Goal: Information Seeking & Learning: Find specific fact

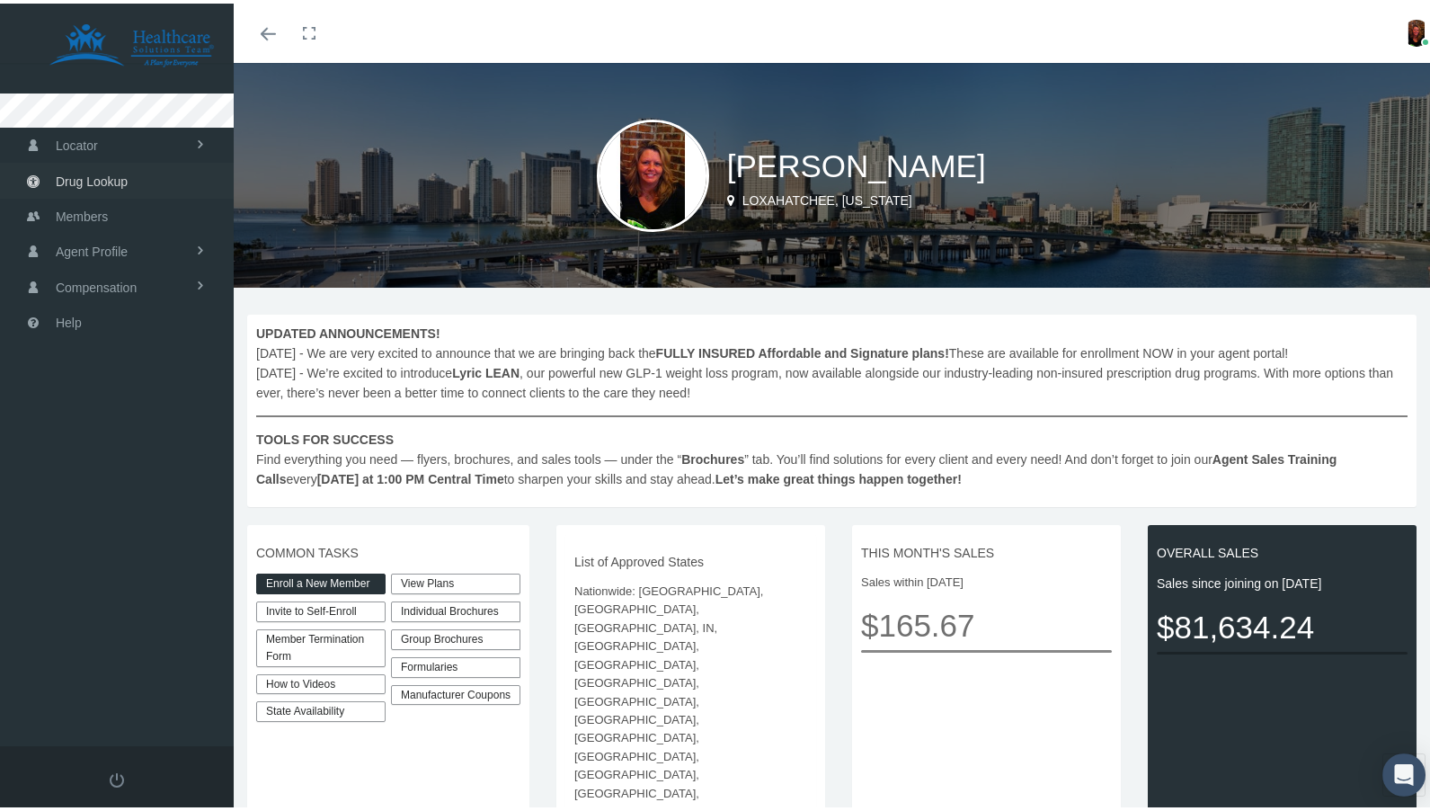
click at [72, 175] on span "Drug Lookup" at bounding box center [92, 178] width 72 height 34
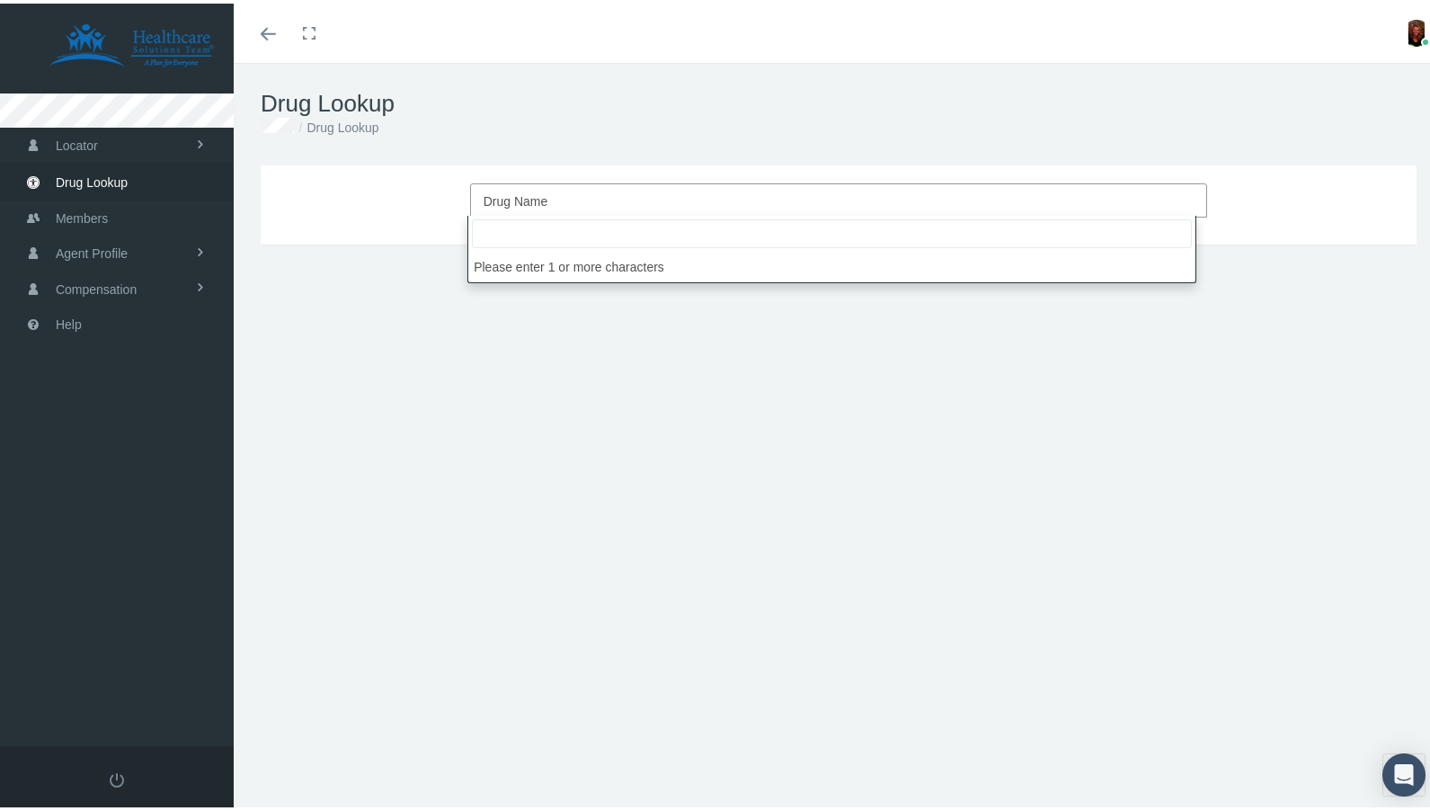
click at [548, 197] on span "Drug Name" at bounding box center [834, 197] width 700 height 23
type input "AD"
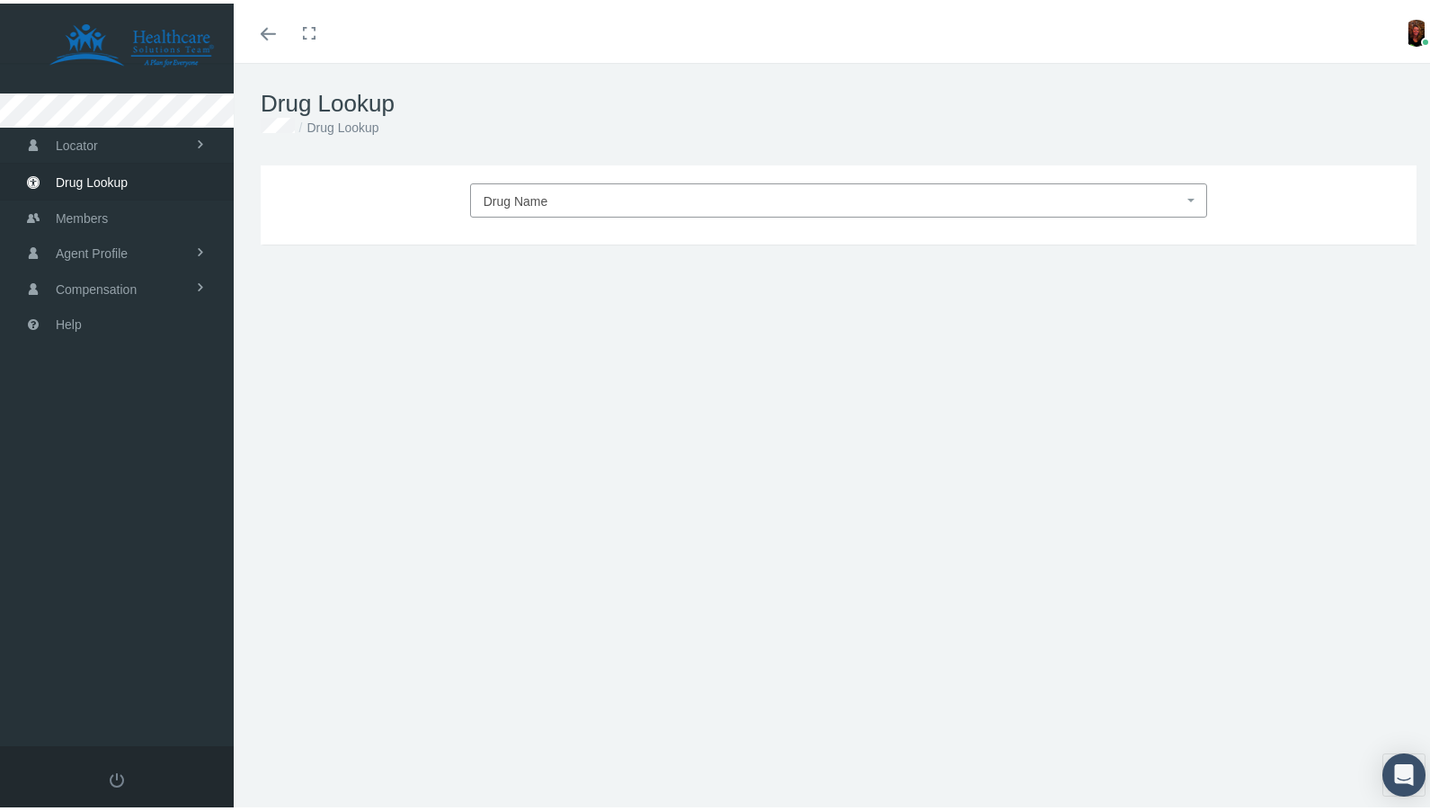
click at [532, 199] on span "Drug Name" at bounding box center [516, 198] width 65 height 14
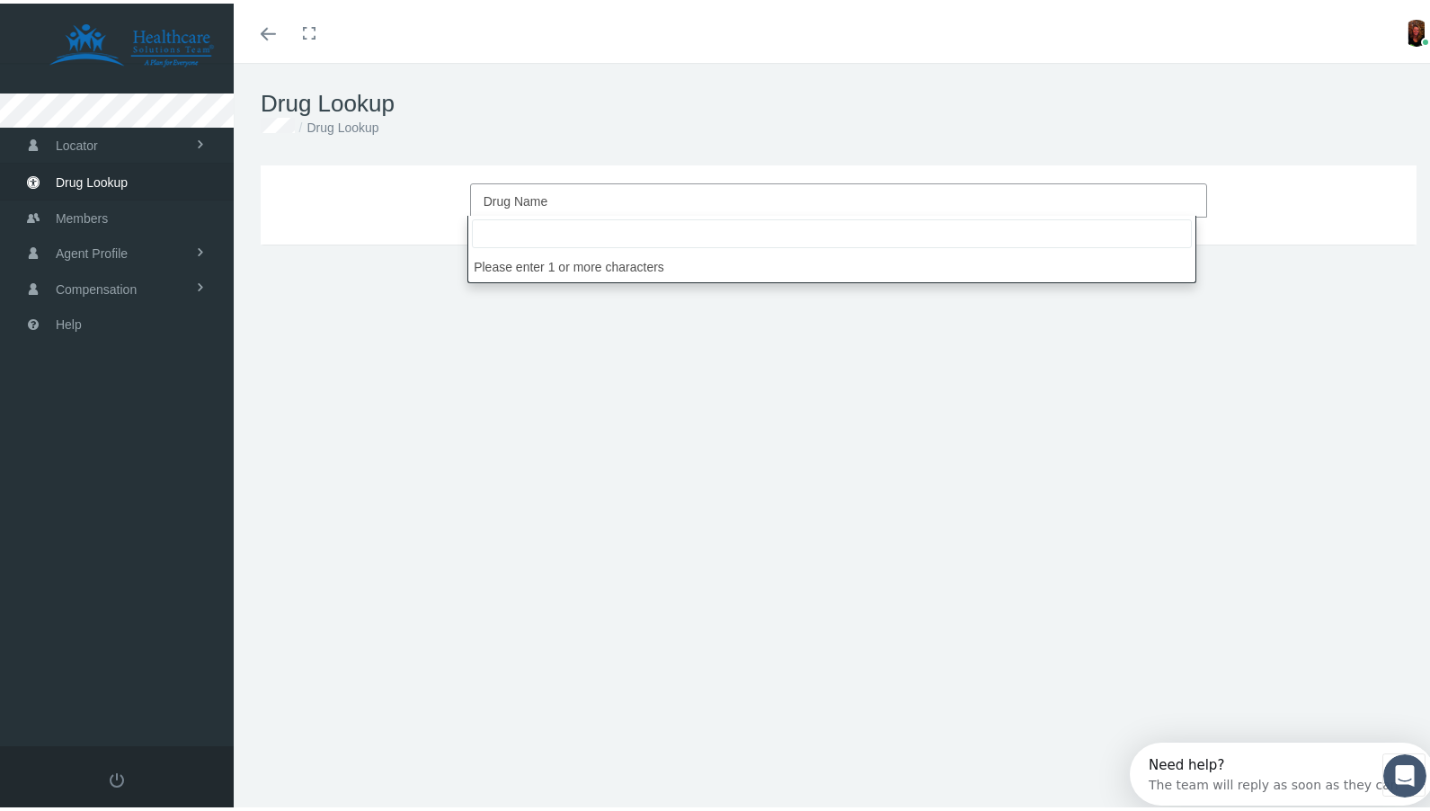
click at [531, 198] on span "Drug Name" at bounding box center [516, 198] width 65 height 14
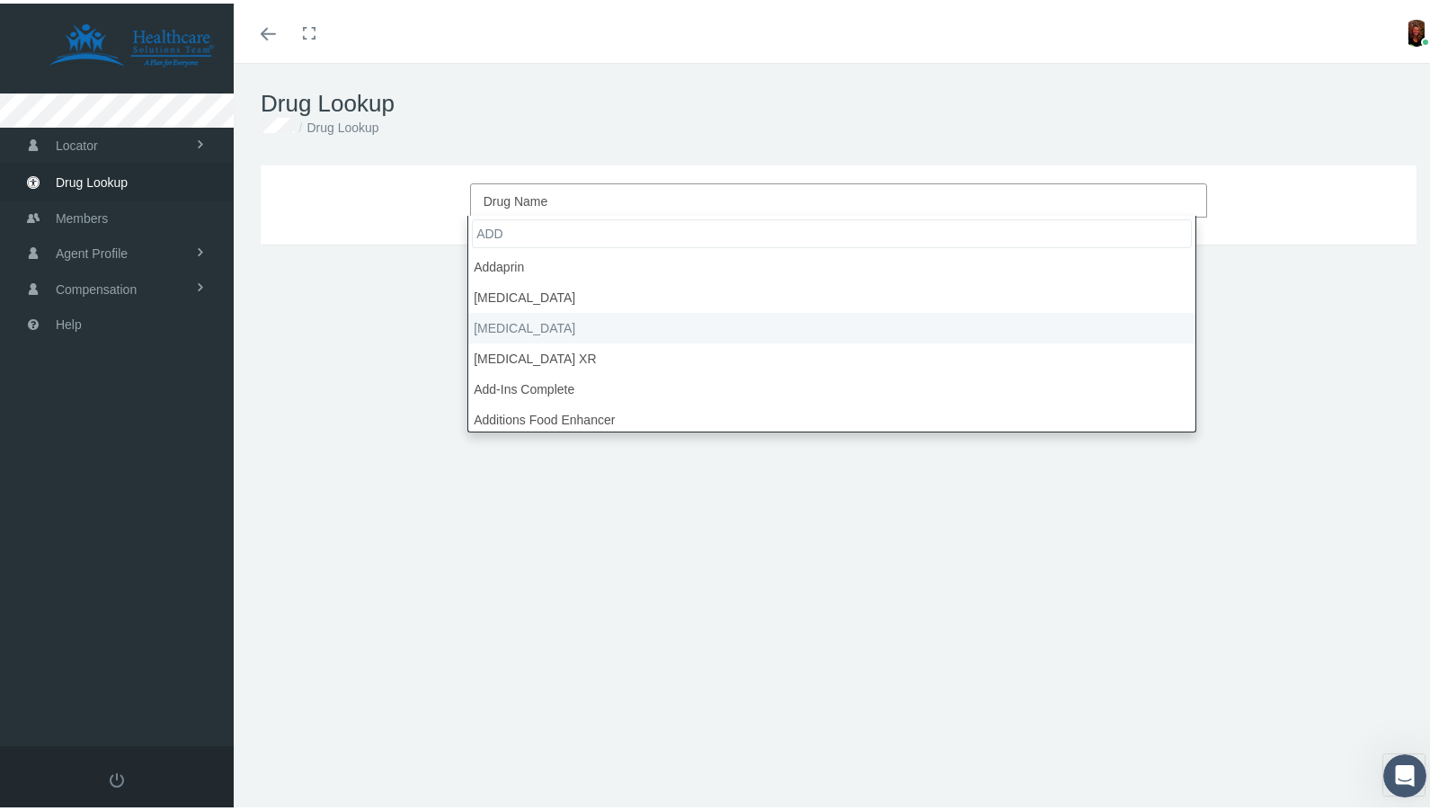
type input "ADD"
select select "Adderall"
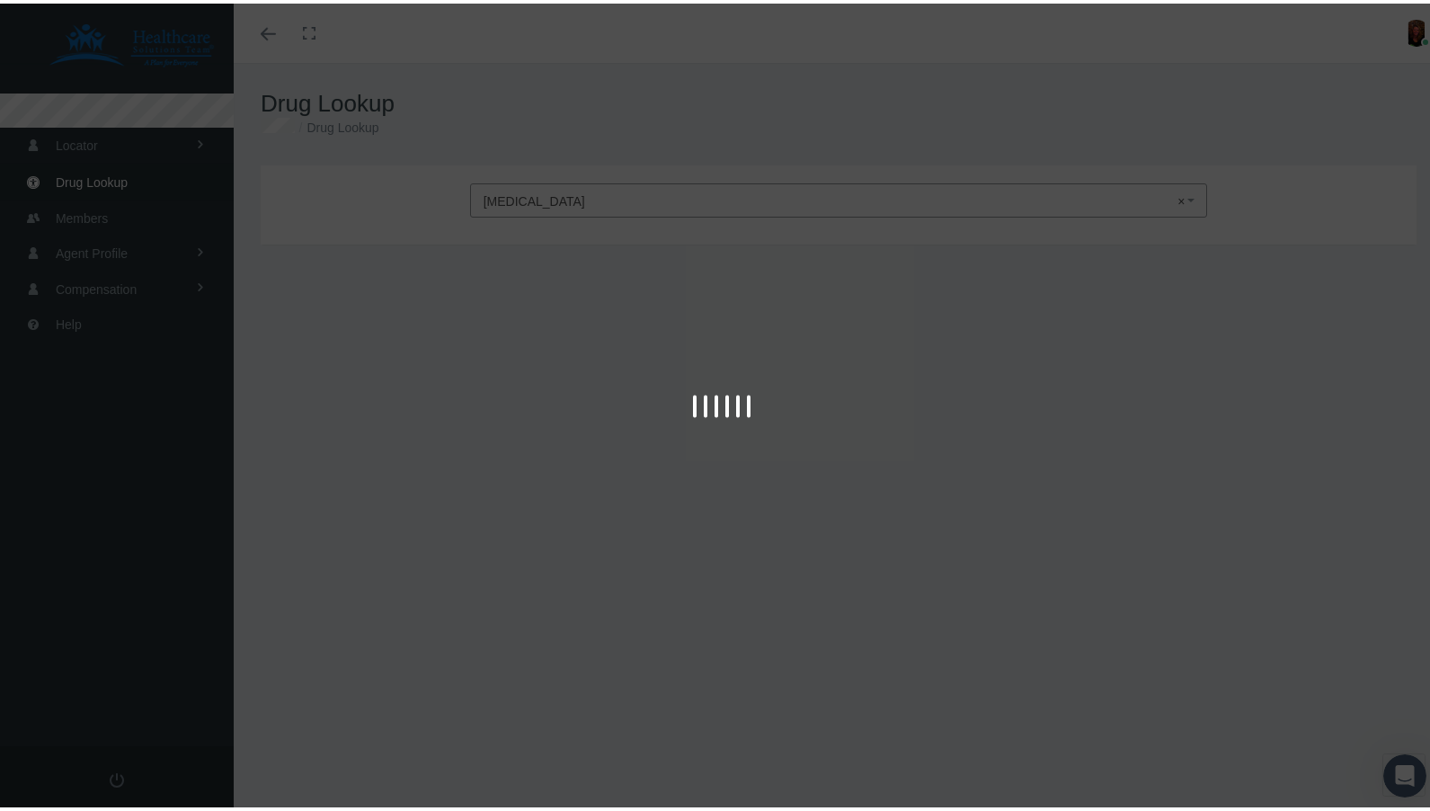
type input "30"
select select "Tablet"
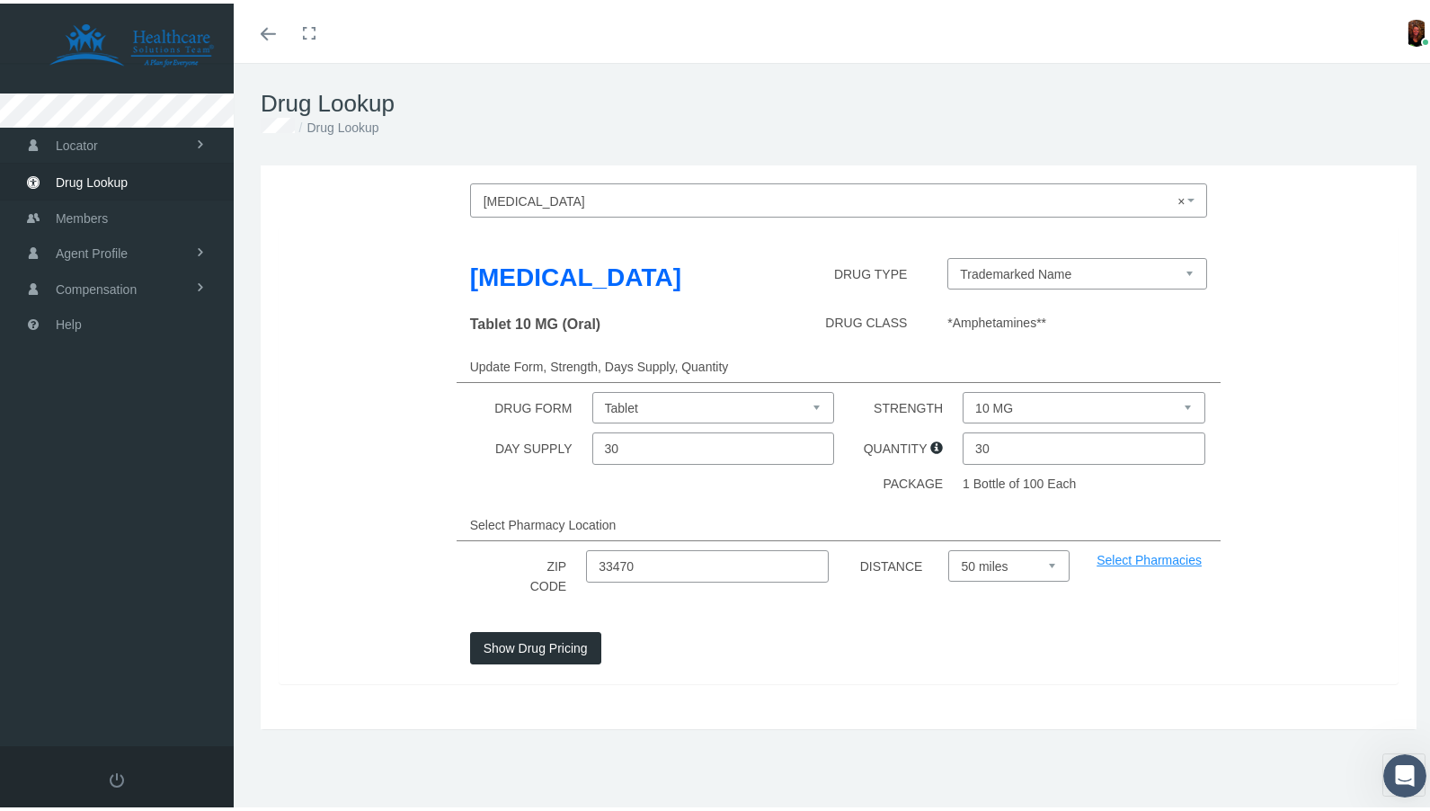
click at [1082, 268] on select "Trademarked Name Amphetamine-Dextroamphetamine (Generic)" at bounding box center [1078, 269] width 260 height 31
click at [629, 403] on select "Tablet" at bounding box center [713, 403] width 242 height 31
click at [592, 388] on select "Tablet" at bounding box center [713, 403] width 242 height 31
click at [992, 441] on input "30" at bounding box center [1084, 445] width 242 height 32
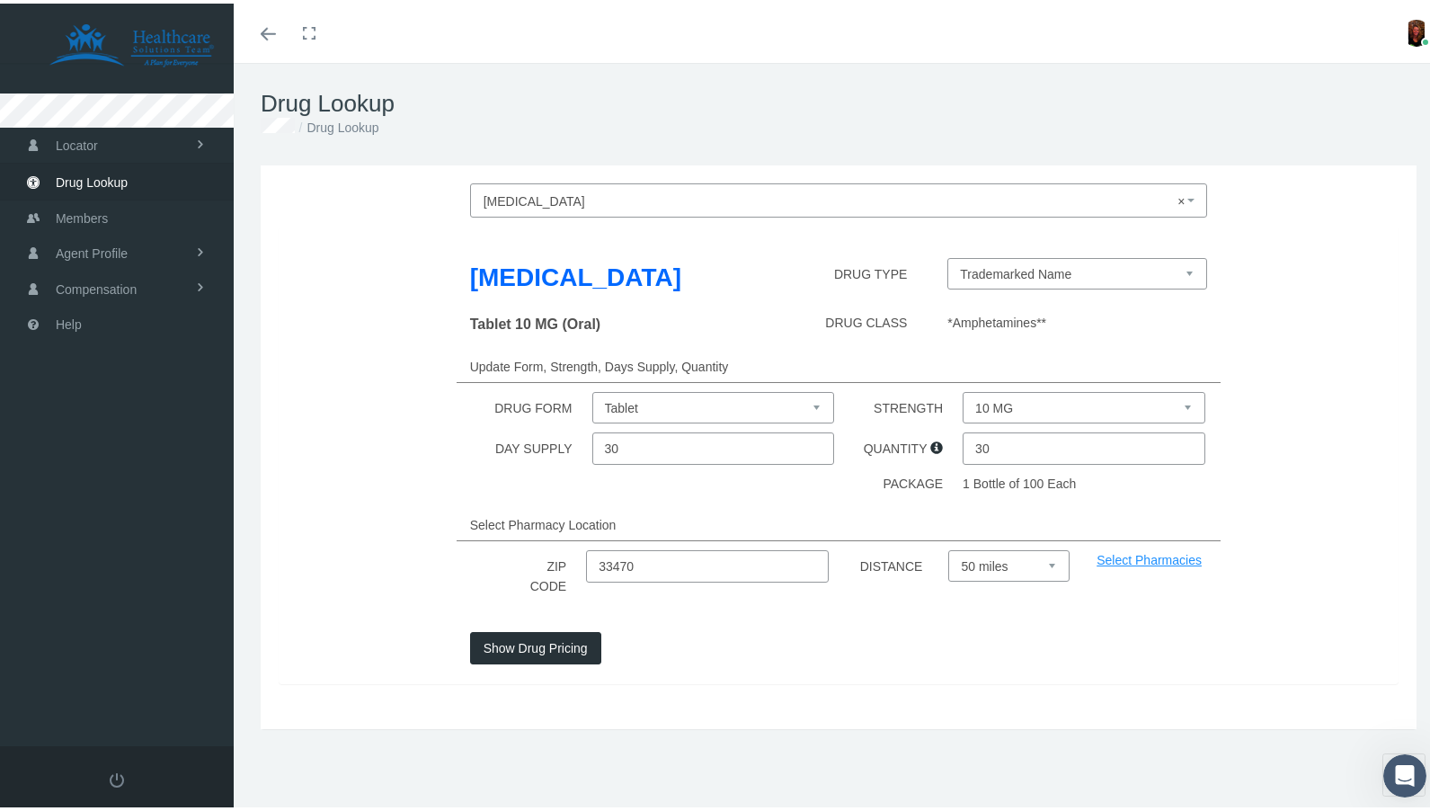
click at [1016, 396] on select "10 MG 12.5 MG 15 MG 20 MG 30 MG 5 MG 7.5 MG" at bounding box center [1084, 403] width 242 height 31
select select "30 MG"
click at [963, 388] on select "10 MG 12.5 MG 15 MG 20 MG 30 MG 5 MG 7.5 MG" at bounding box center [1084, 403] width 242 height 31
drag, startPoint x: 457, startPoint y: 575, endPoint x: 445, endPoint y: 576, distance: 11.7
click at [449, 576] on div "ZIP CODE 33470 DISTANCE Select 5 miles 10 miles 20 miles 30 miles 40 miles 50 m…" at bounding box center [838, 572] width 1147 height 51
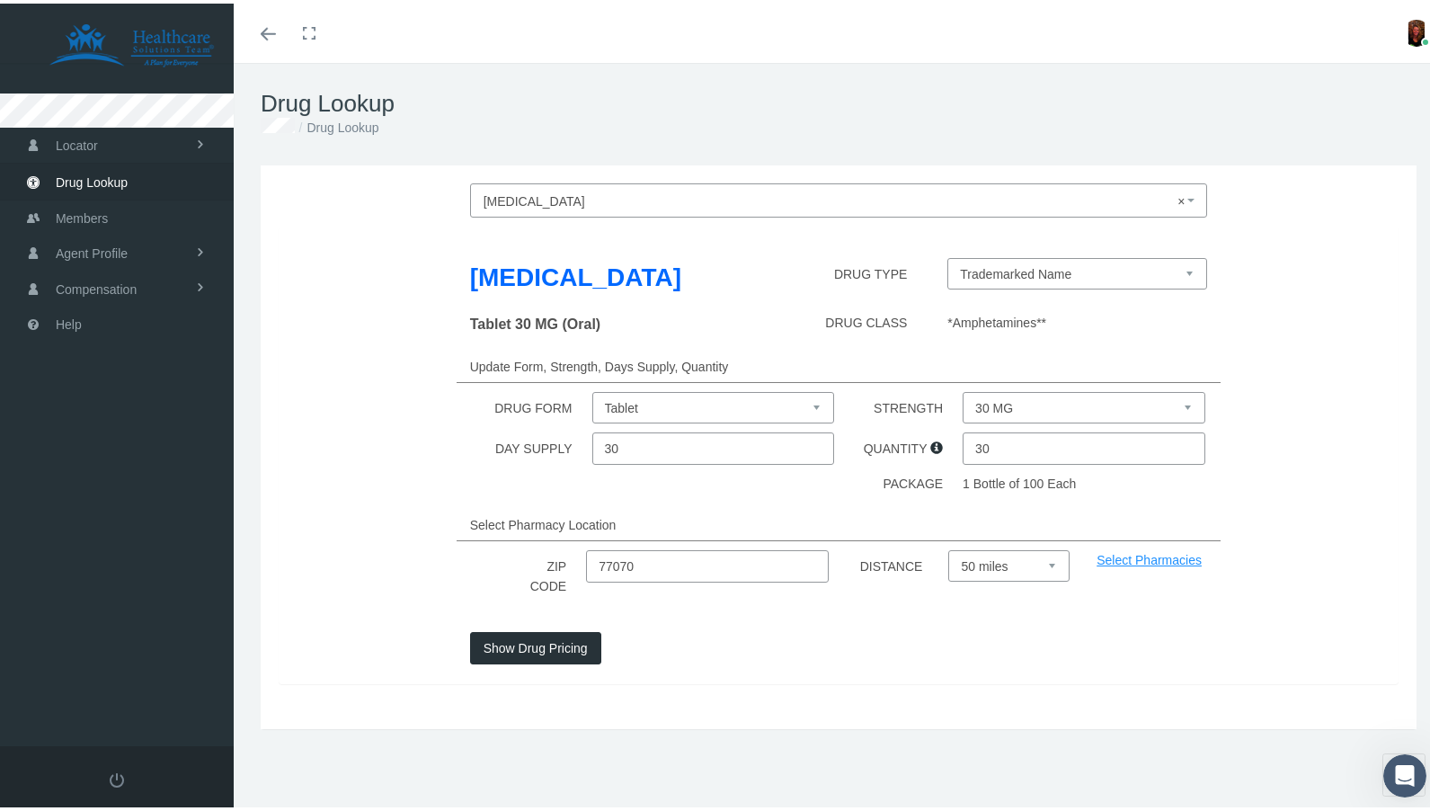
type input "77070"
drag, startPoint x: 521, startPoint y: 635, endPoint x: 537, endPoint y: 632, distance: 15.5
click at [528, 635] on button "Show Drug Pricing" at bounding box center [535, 644] width 131 height 32
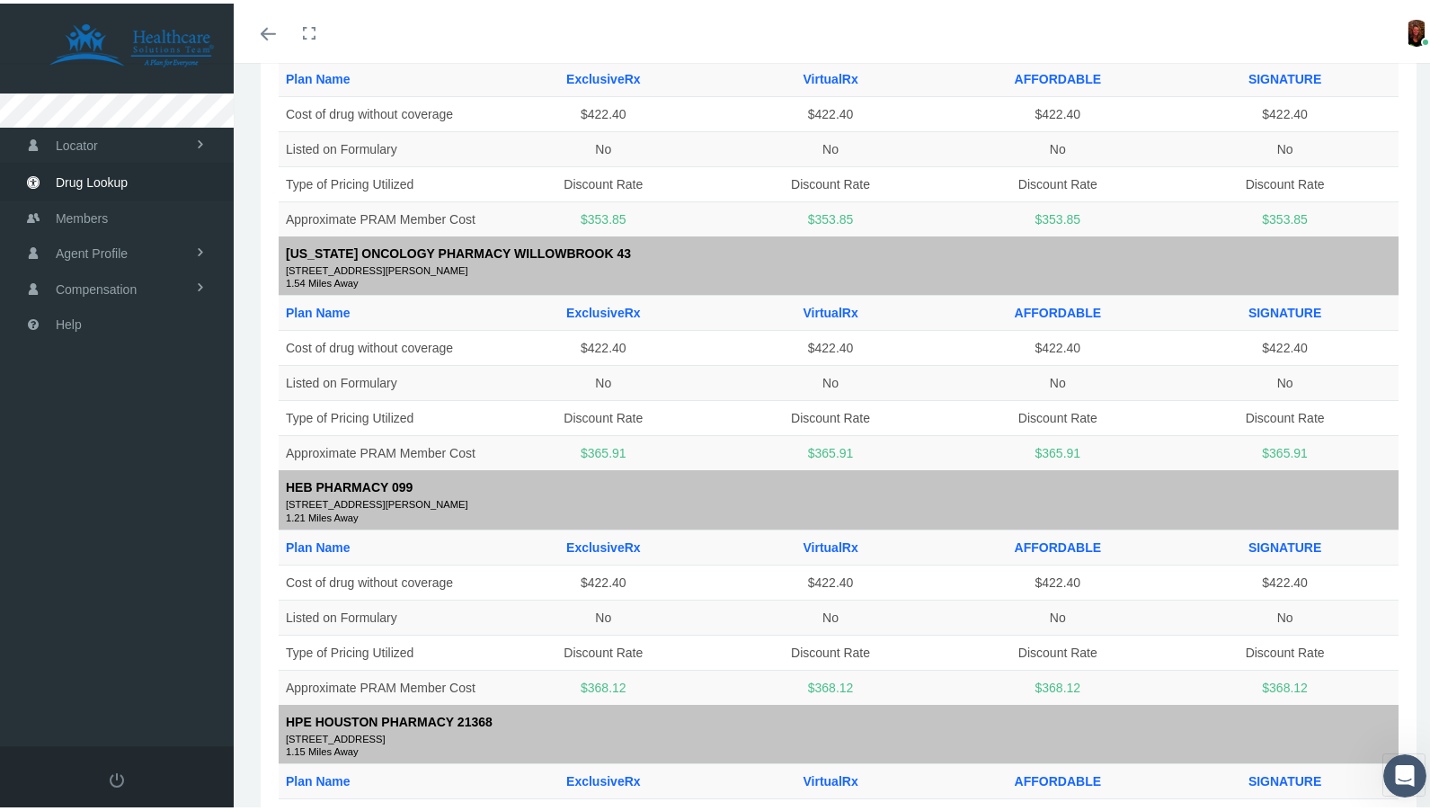
scroll to position [1528, 0]
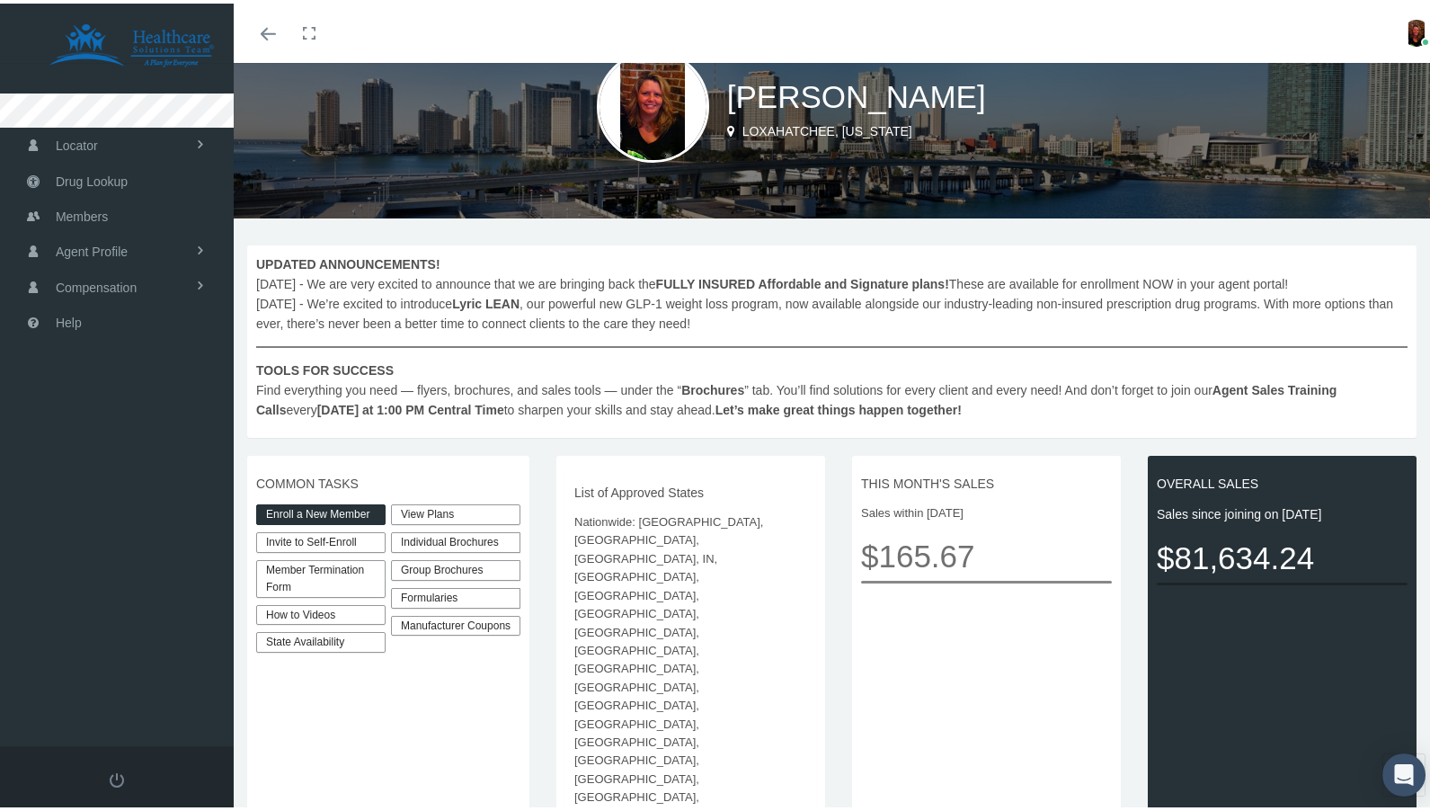
scroll to position [180, 0]
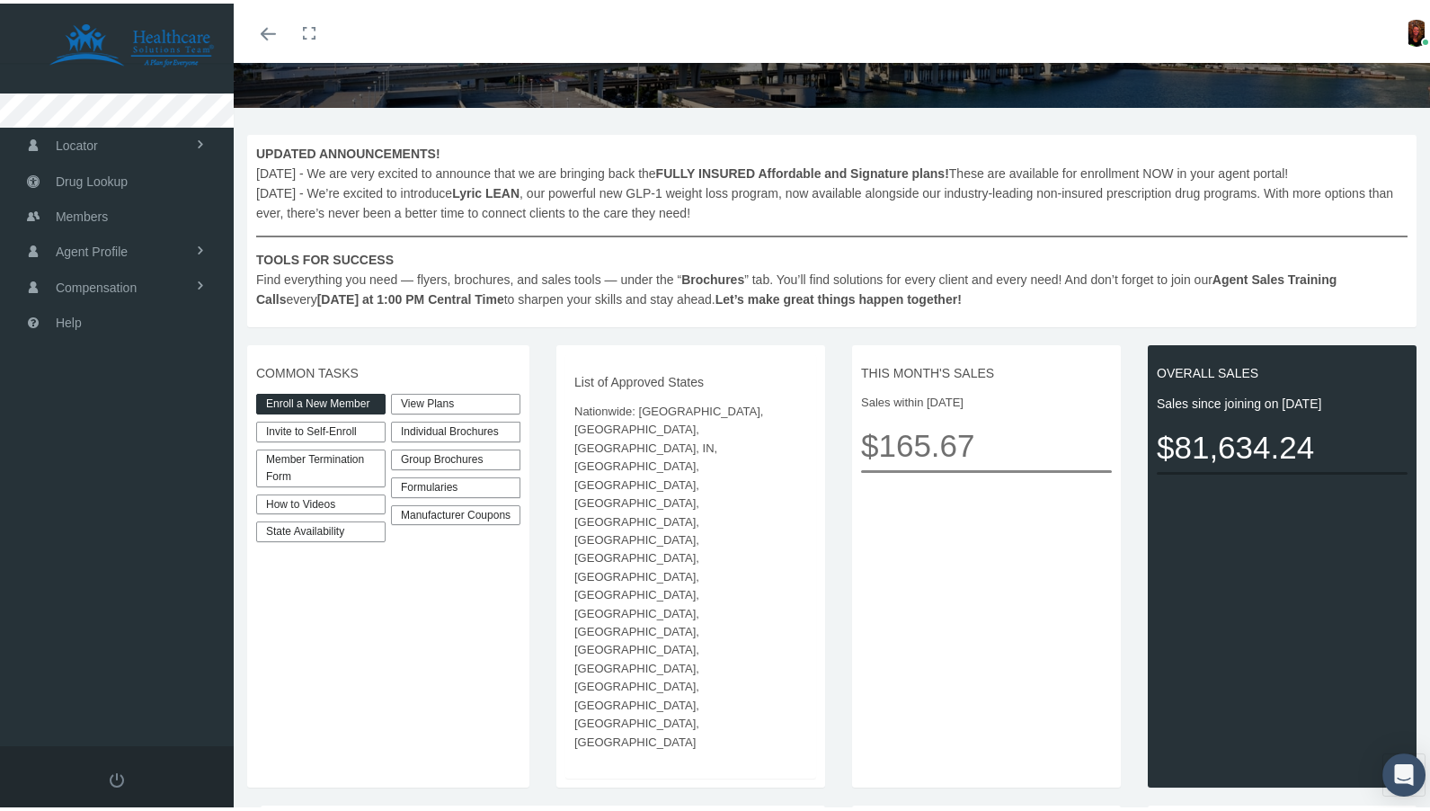
click at [438, 393] on link "View Plans" at bounding box center [455, 400] width 129 height 21
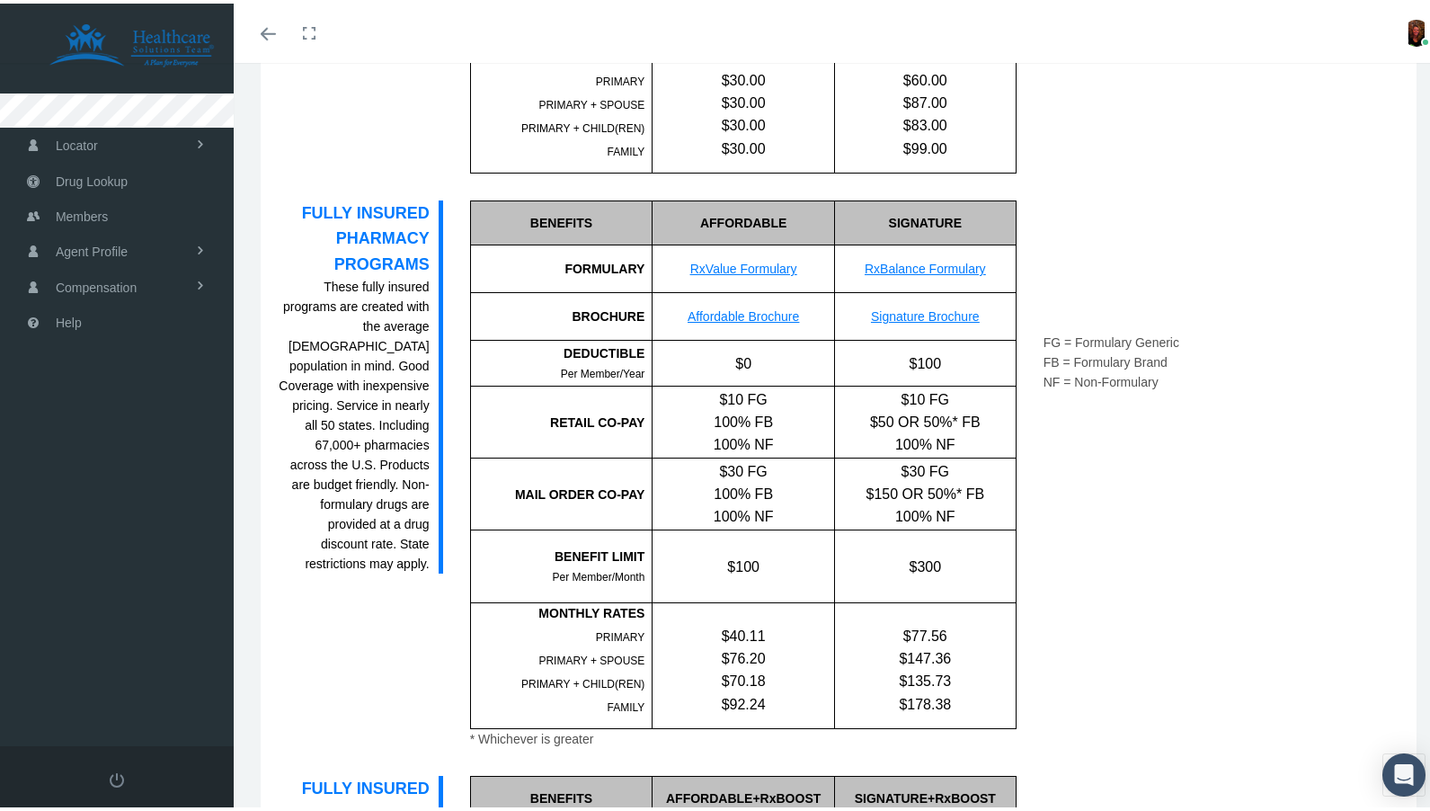
scroll to position [1079, 0]
